Goal: Information Seeking & Learning: Learn about a topic

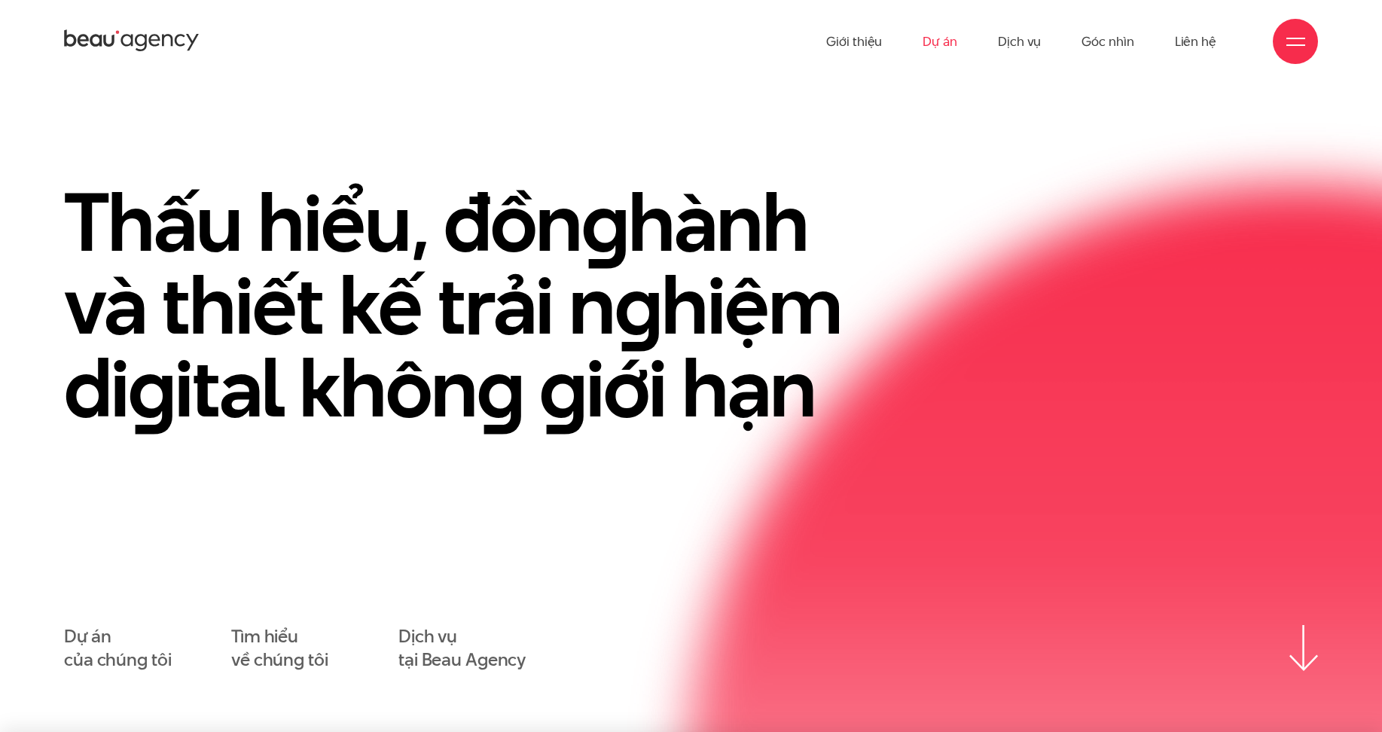
click at [931, 44] on link "Dự án" at bounding box center [940, 41] width 35 height 83
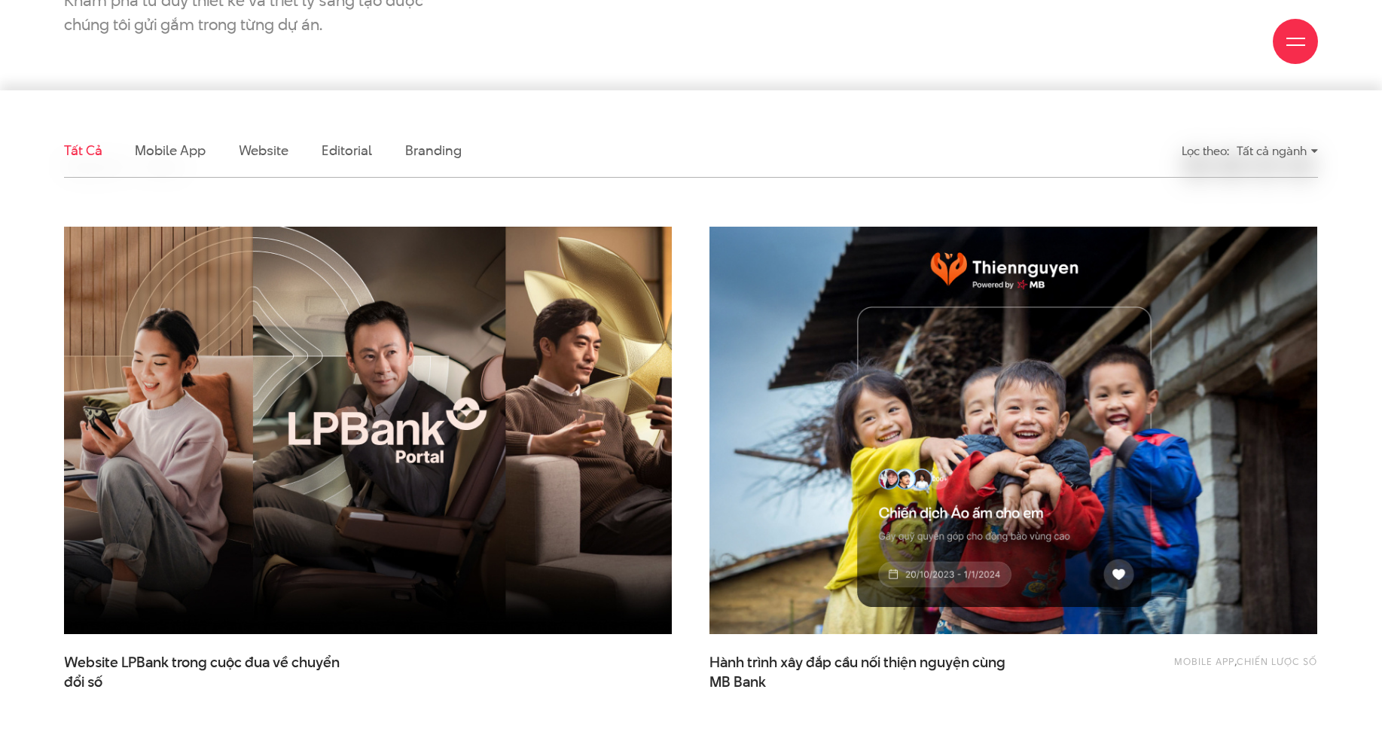
scroll to position [452, 0]
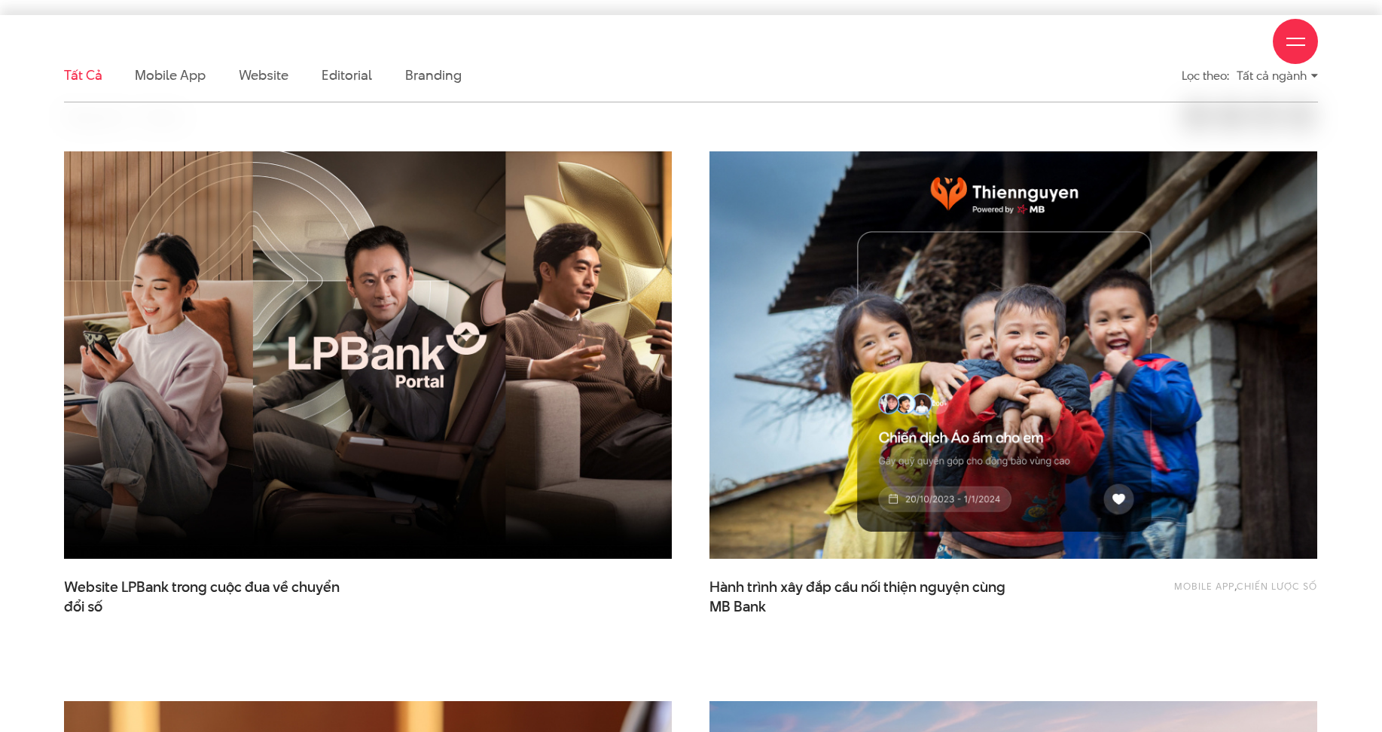
click at [261, 81] on div "Giới thiệu Dự án Dịch vụ Góc nhìn Liên hệ" at bounding box center [691, 41] width 1254 height 83
click at [270, 79] on div "Giới thiệu Dự án Dịch vụ Góc nhìn Liên hệ" at bounding box center [691, 41] width 1254 height 83
click at [253, 77] on div "Giới thiệu Dự án Dịch vụ Góc nhìn Liên hệ" at bounding box center [691, 41] width 1254 height 83
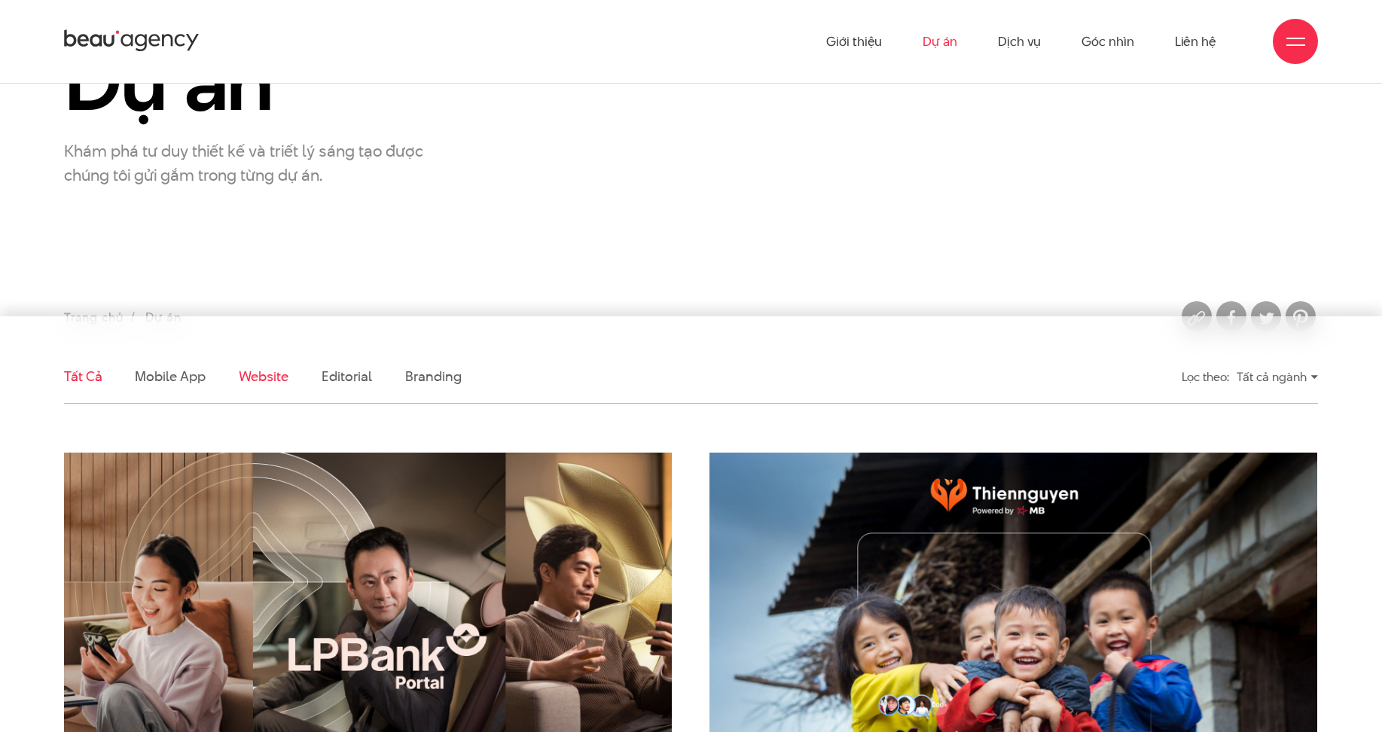
click at [265, 377] on link "Website" at bounding box center [264, 376] width 50 height 19
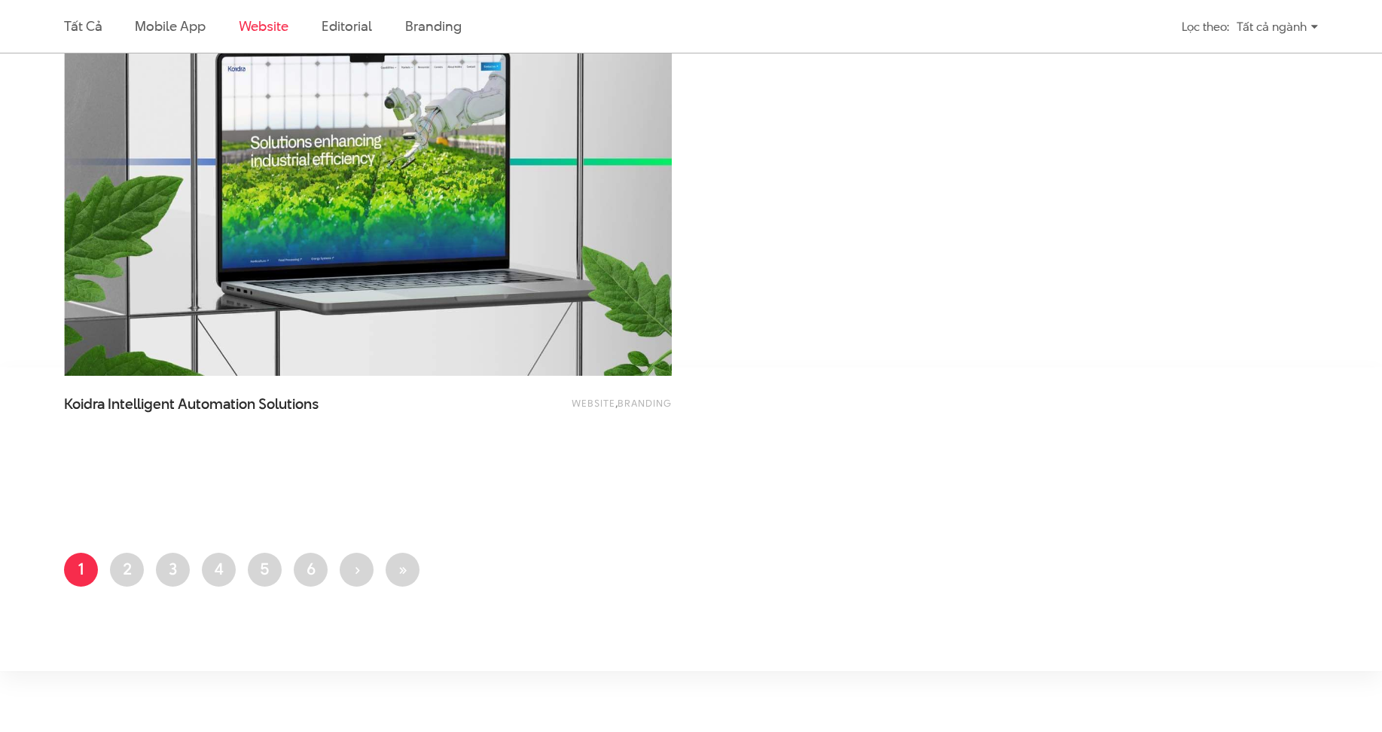
scroll to position [3288, 0]
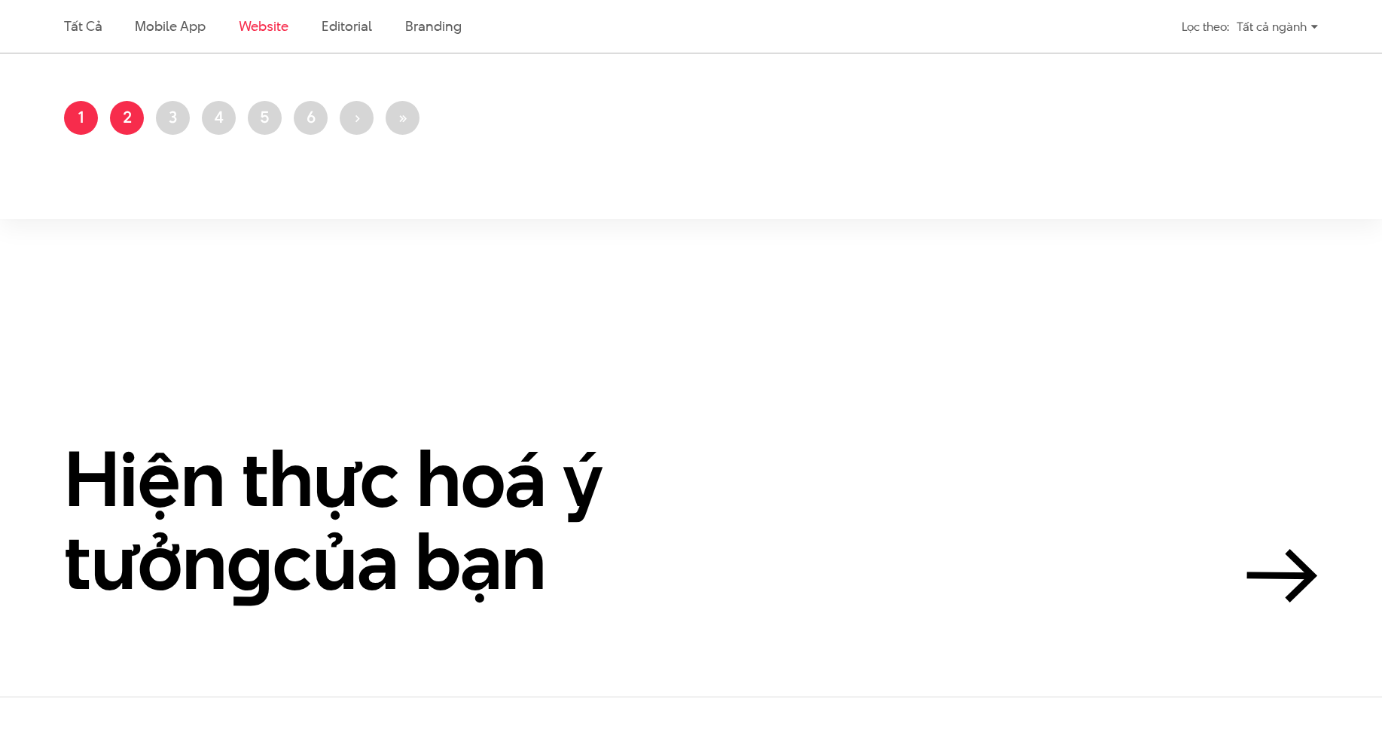
click at [131, 109] on link "Trang 2" at bounding box center [127, 118] width 34 height 34
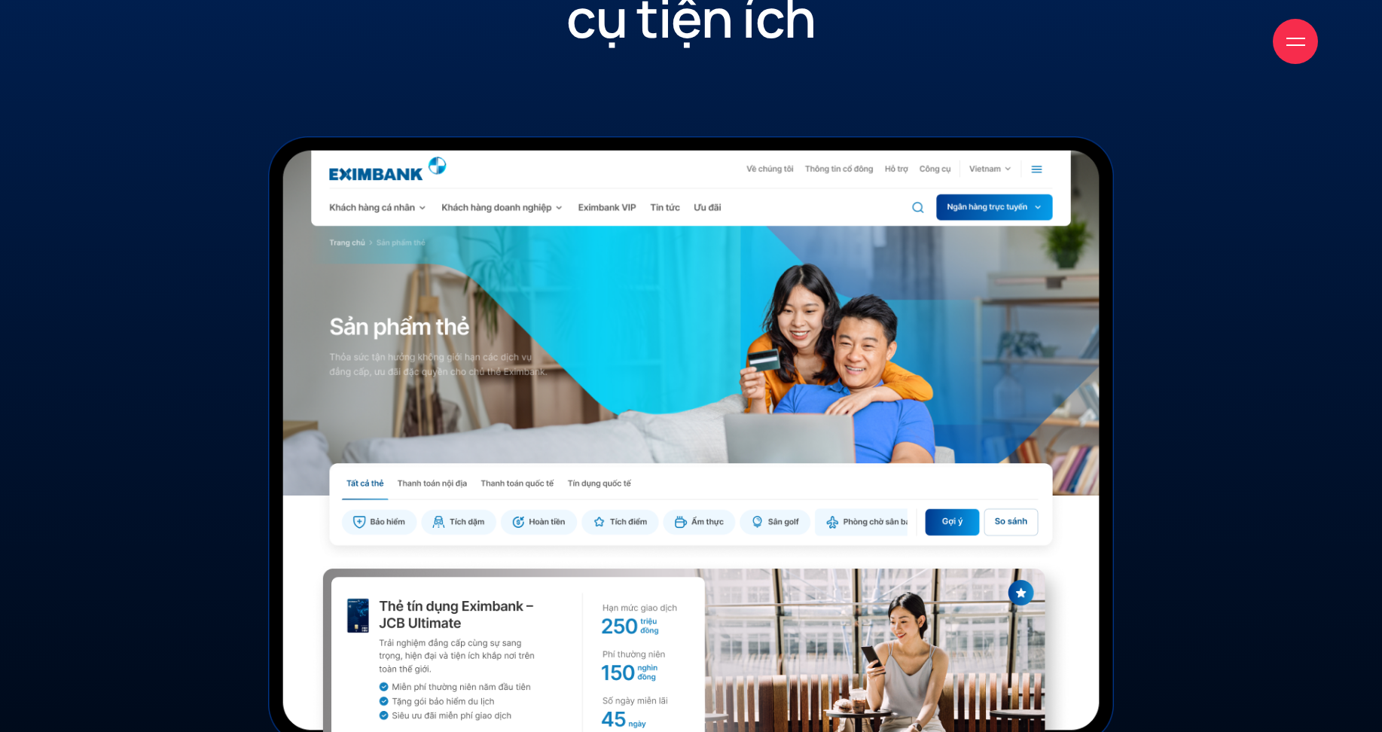
scroll to position [9578, 0]
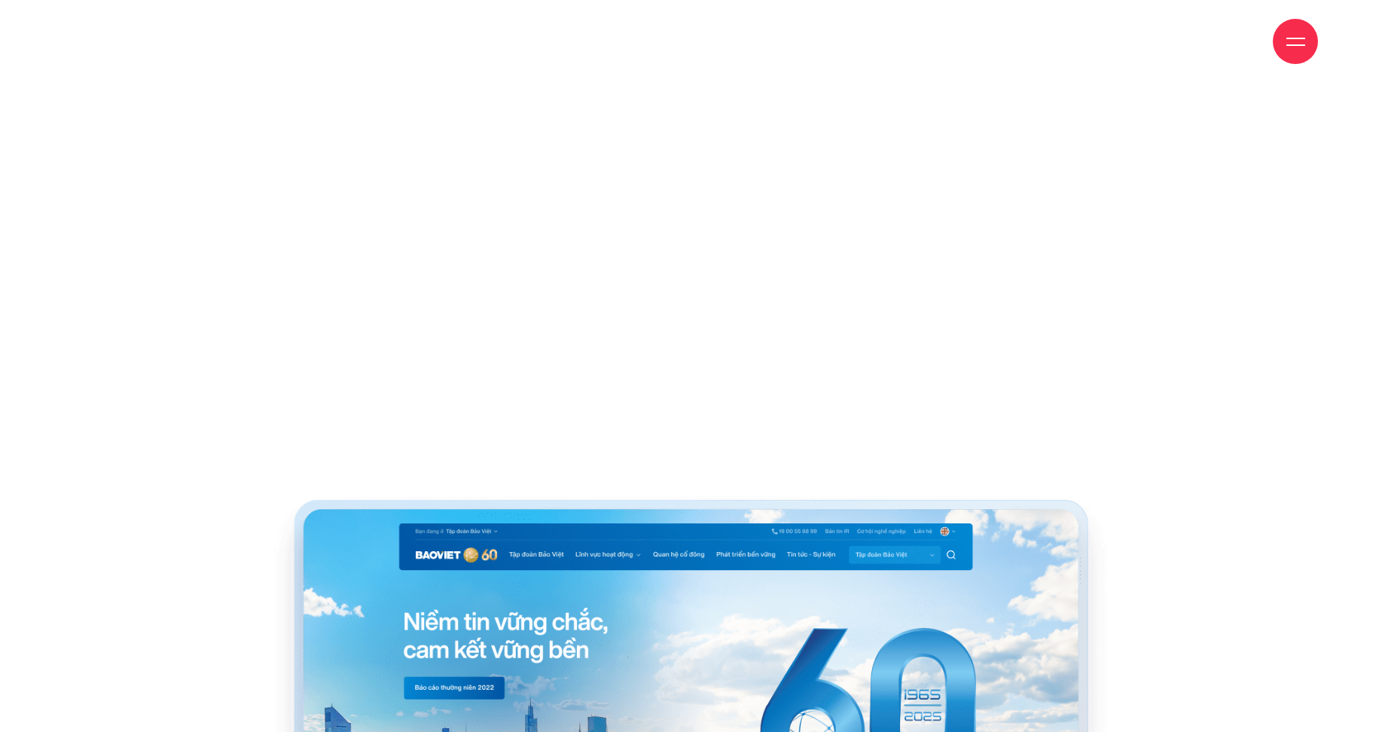
scroll to position [5499, 0]
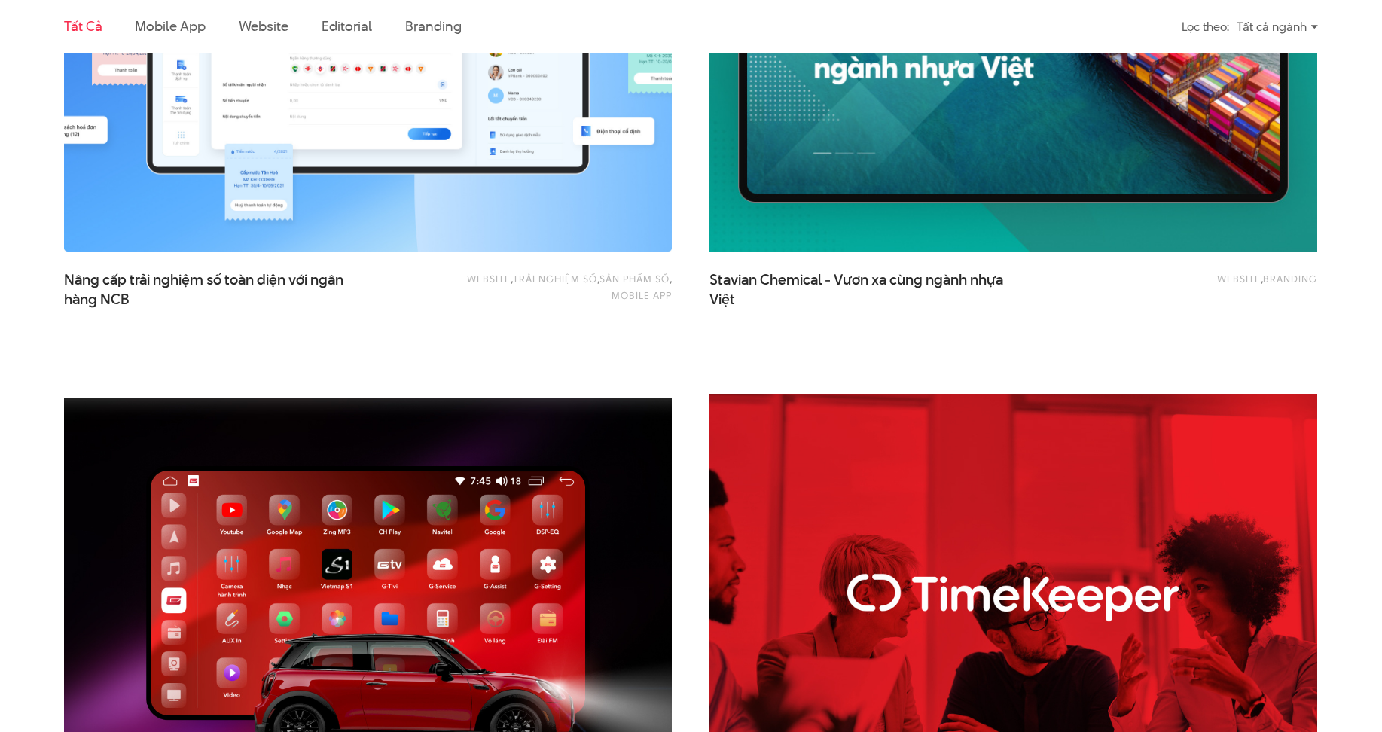
scroll to position [2712, 0]
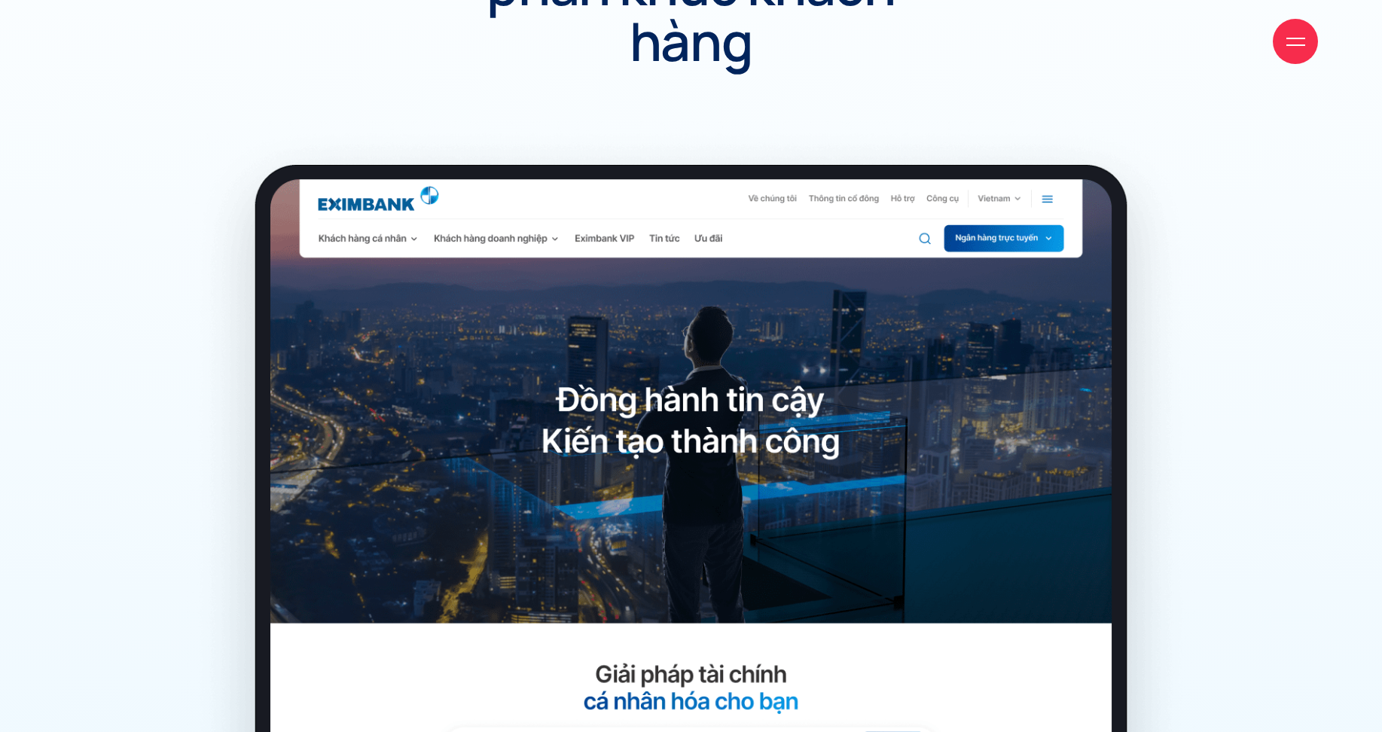
scroll to position [5348, 0]
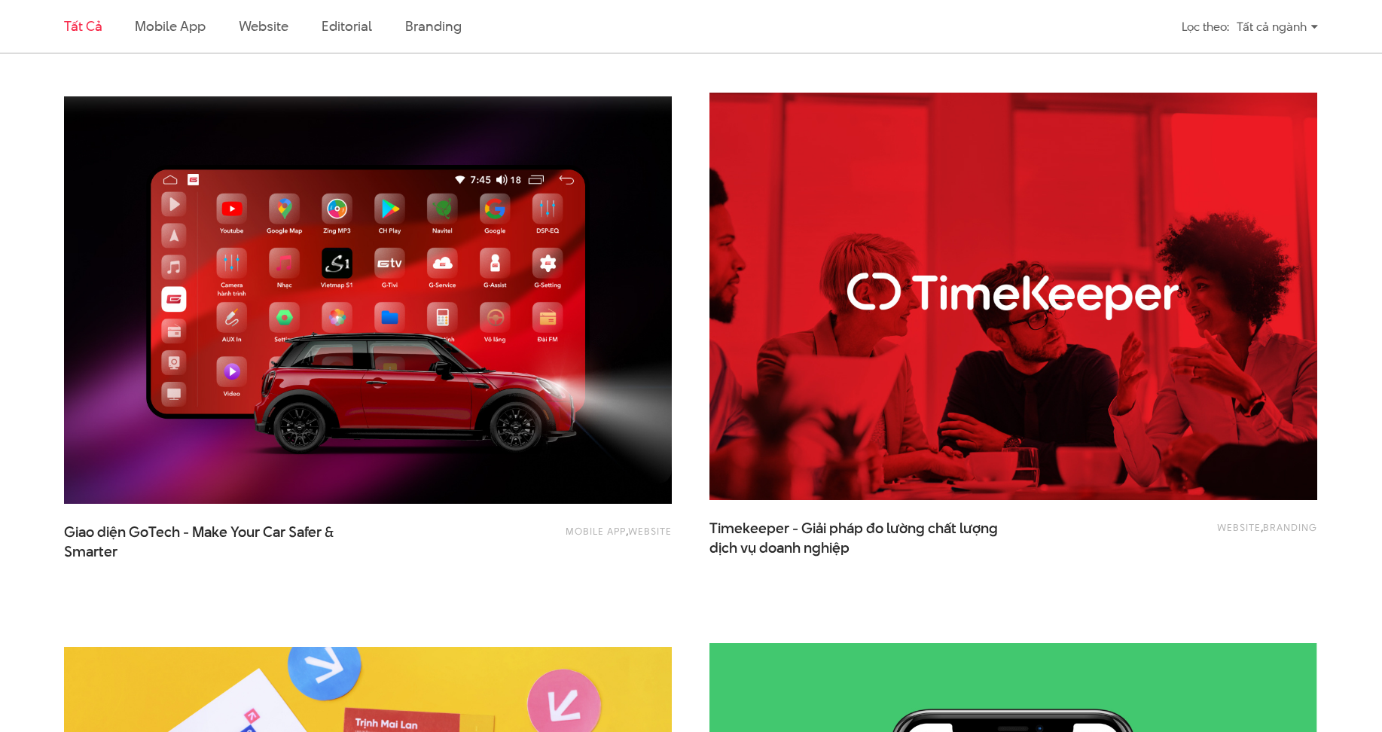
scroll to position [2712, 0]
